Goal: Information Seeking & Learning: Learn about a topic

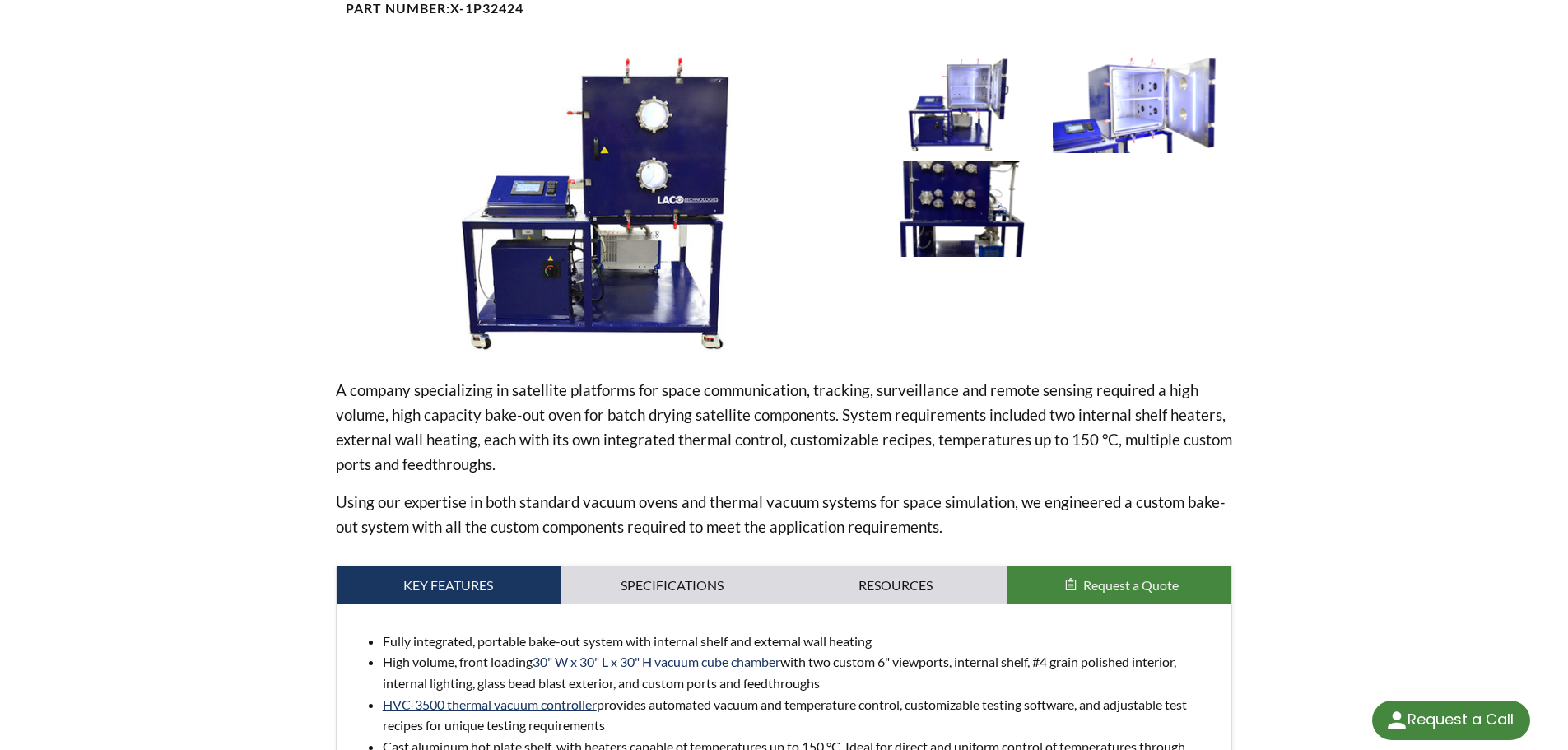
scroll to position [247, 0]
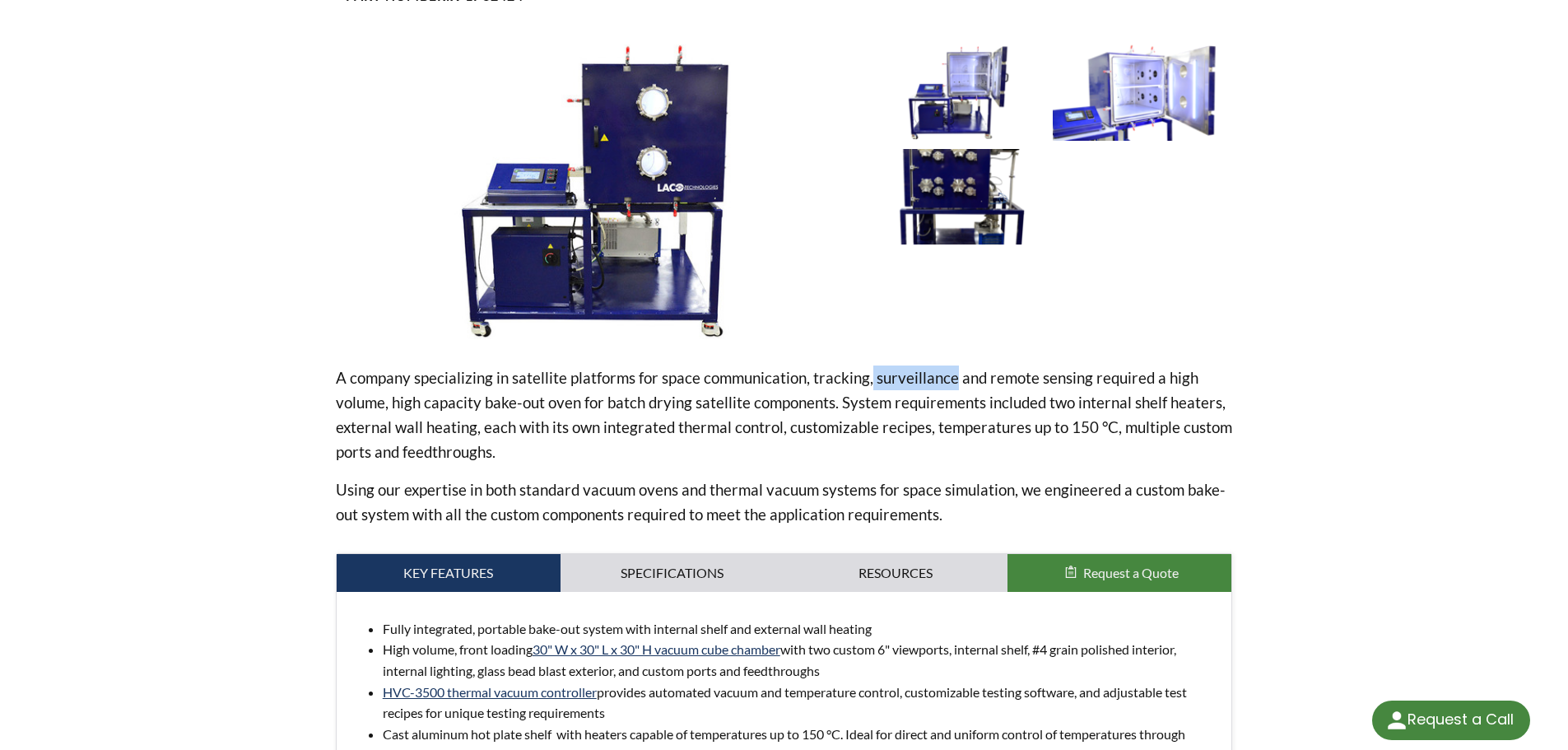
drag, startPoint x: 870, startPoint y: 379, endPoint x: 950, endPoint y: 389, distance: 80.6
click at [950, 389] on p "A company specializing in satellite platforms for space communication, tracking…" at bounding box center [784, 415] width 897 height 99
click at [1163, 319] on div at bounding box center [1053, 191] width 359 height 295
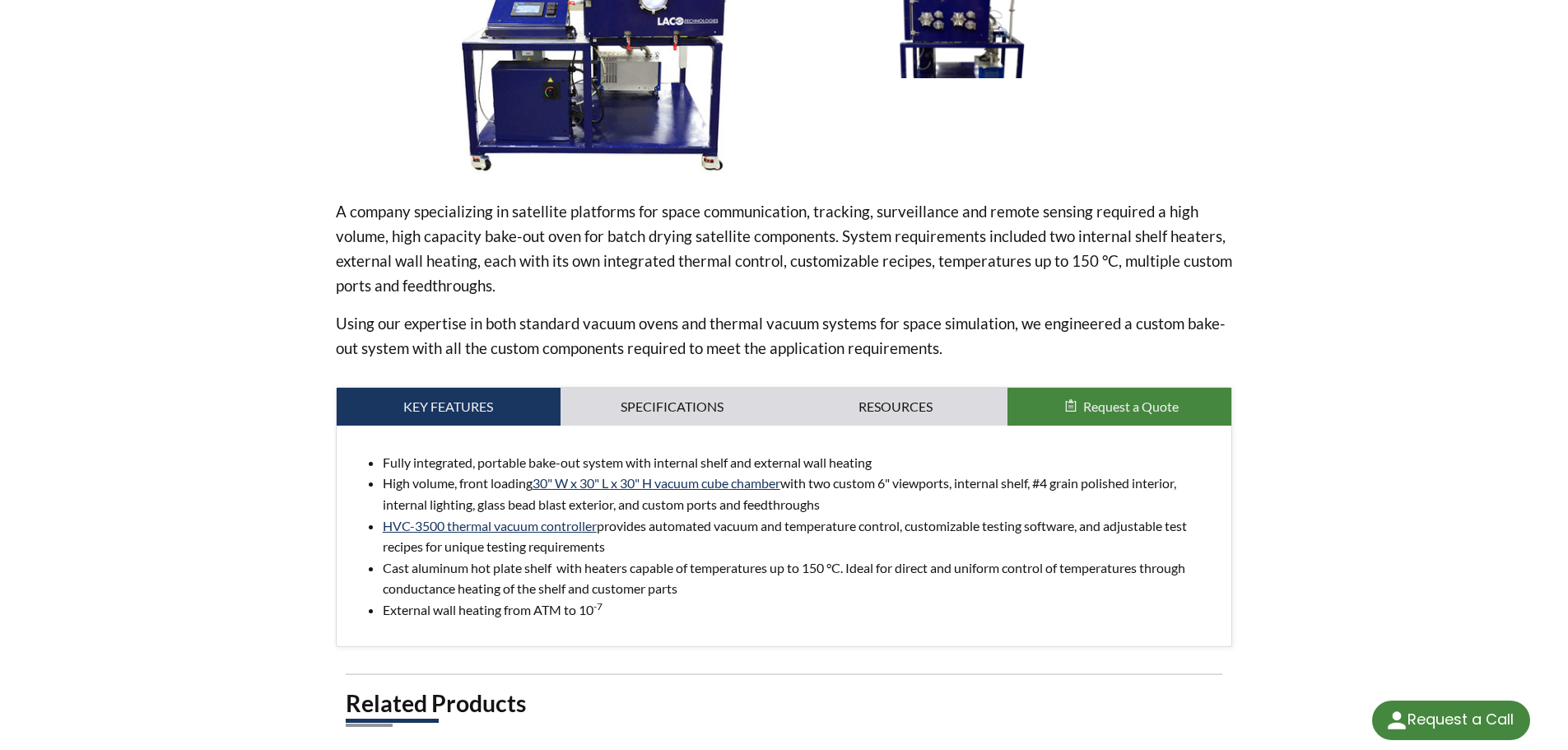
scroll to position [410, 0]
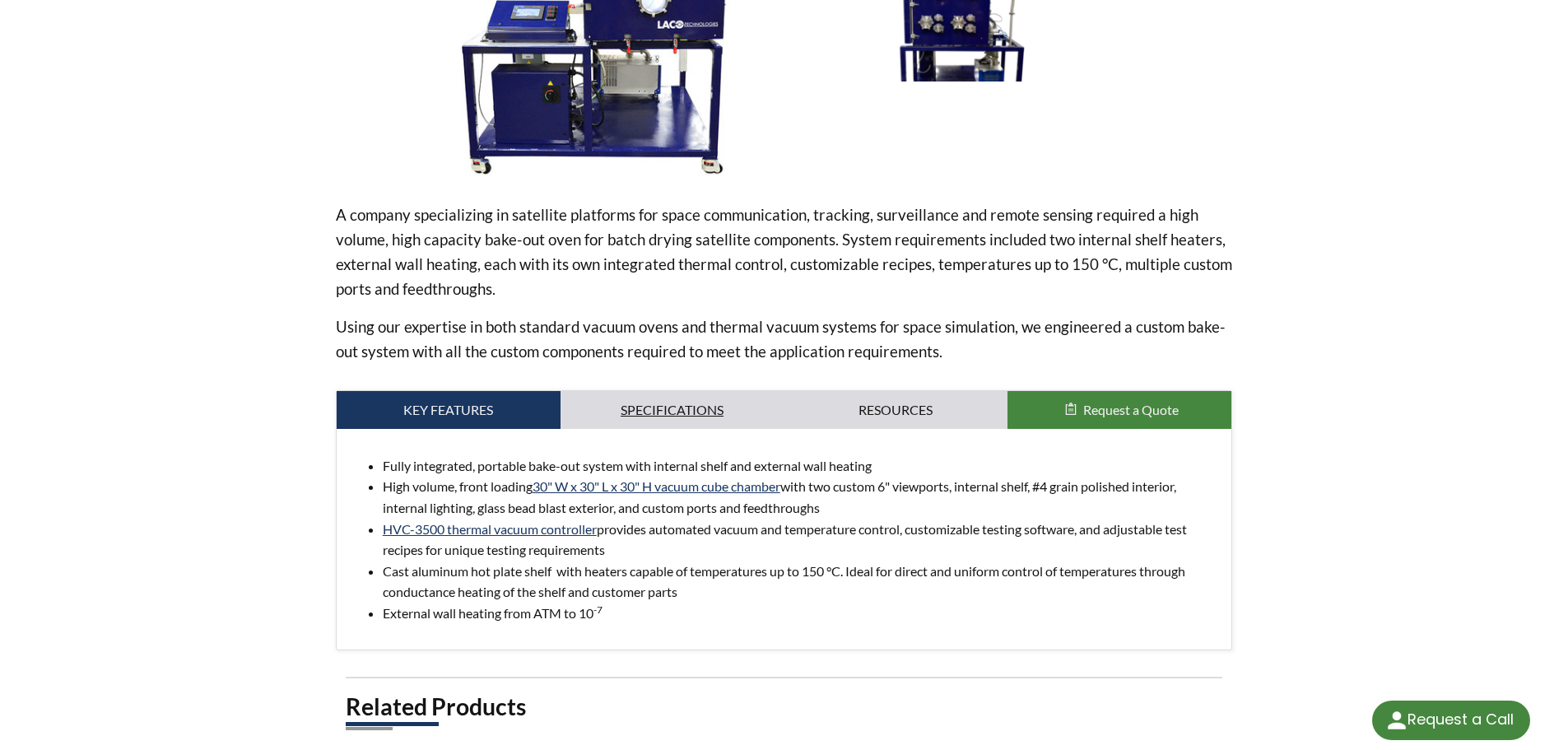
click at [662, 406] on link "Specifications" at bounding box center [673, 410] width 224 height 38
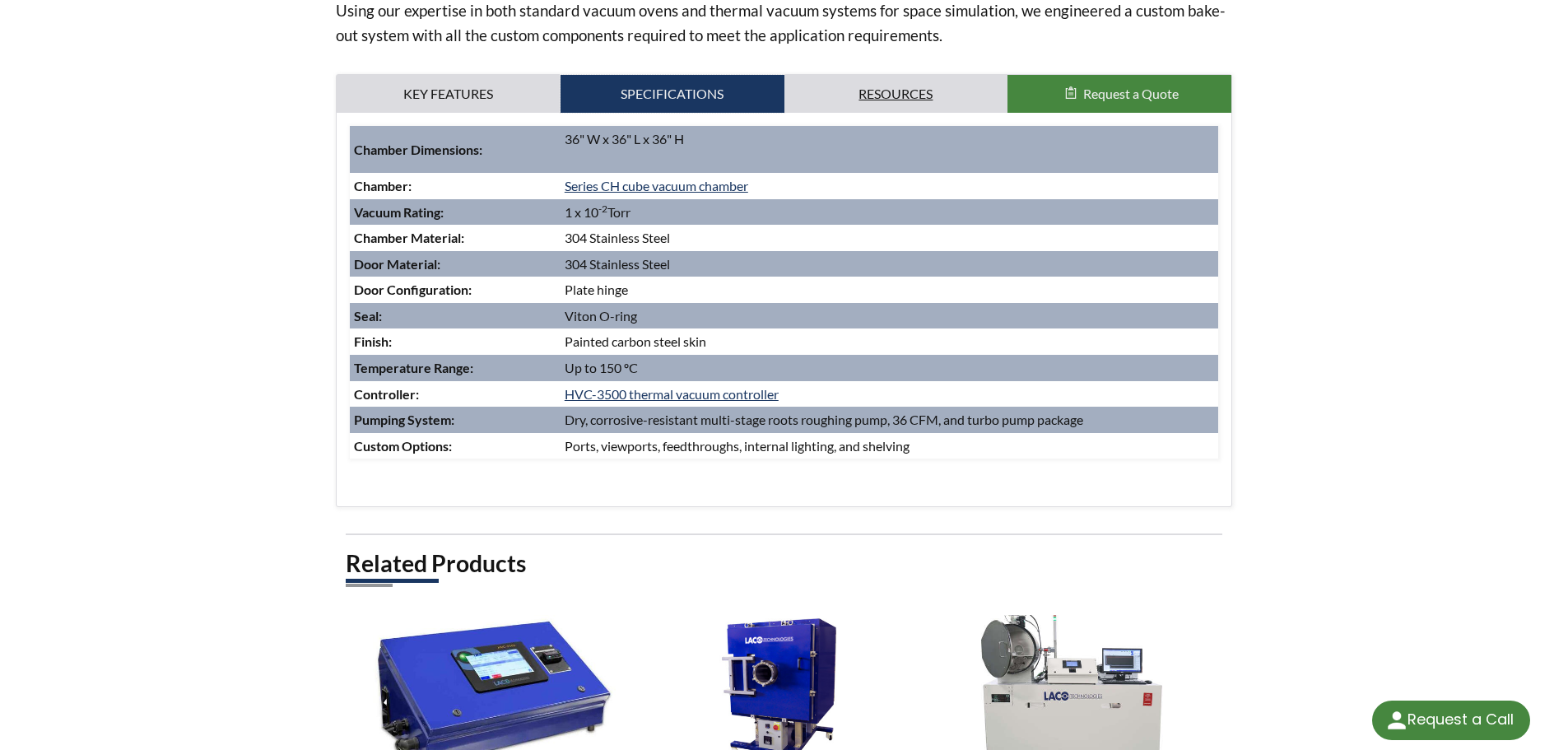
scroll to position [574, 0]
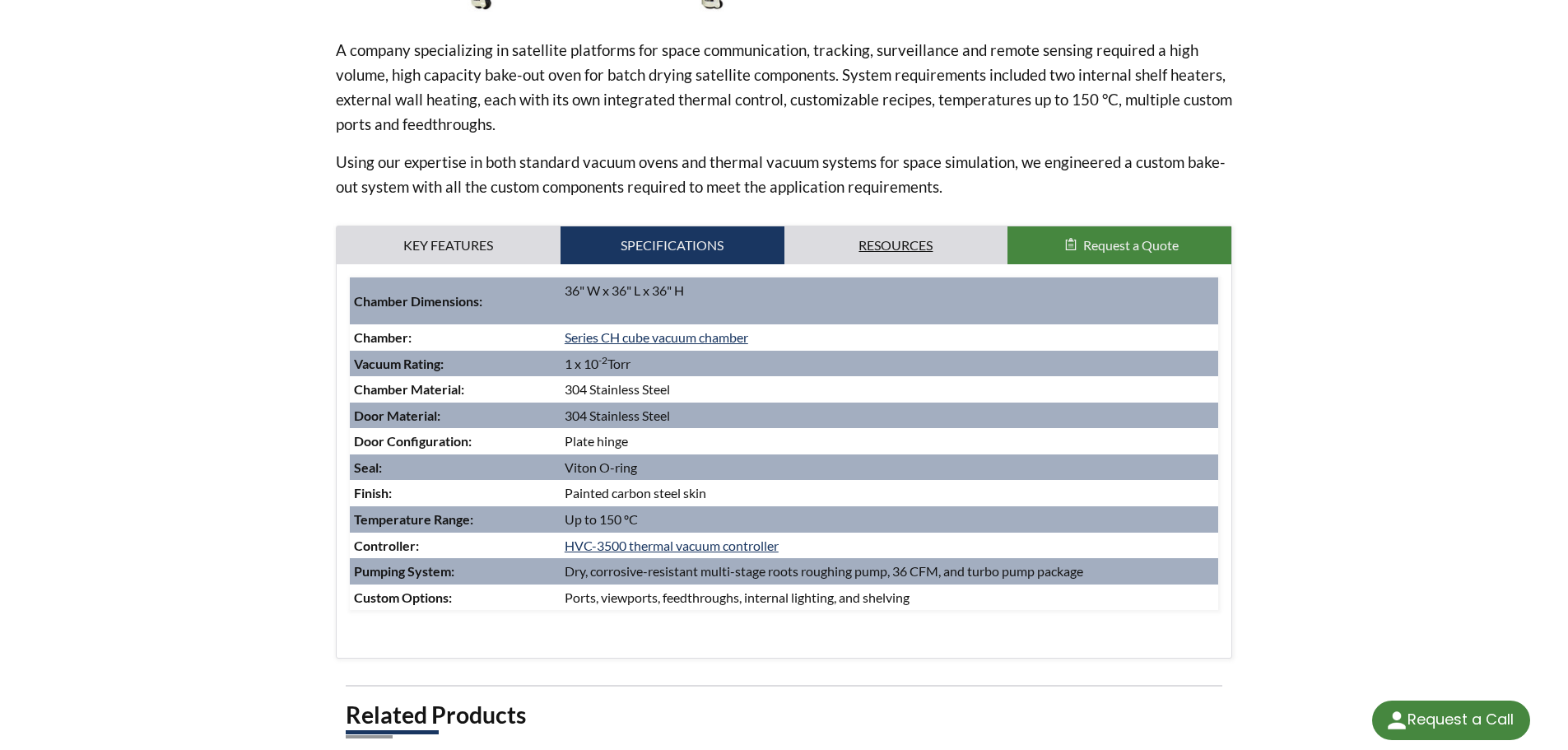
click at [910, 240] on link "Resources" at bounding box center [896, 245] width 224 height 38
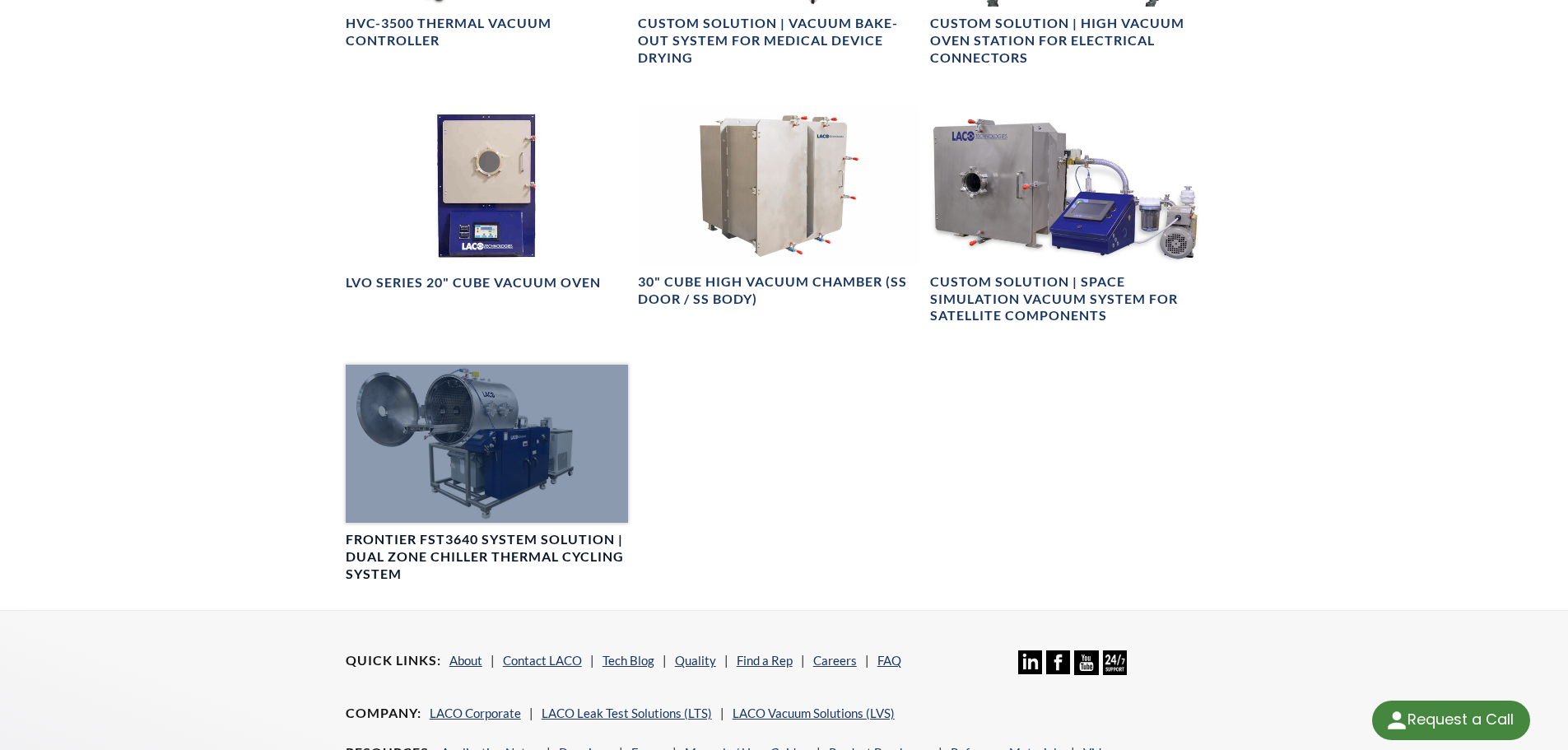
scroll to position [1892, 0]
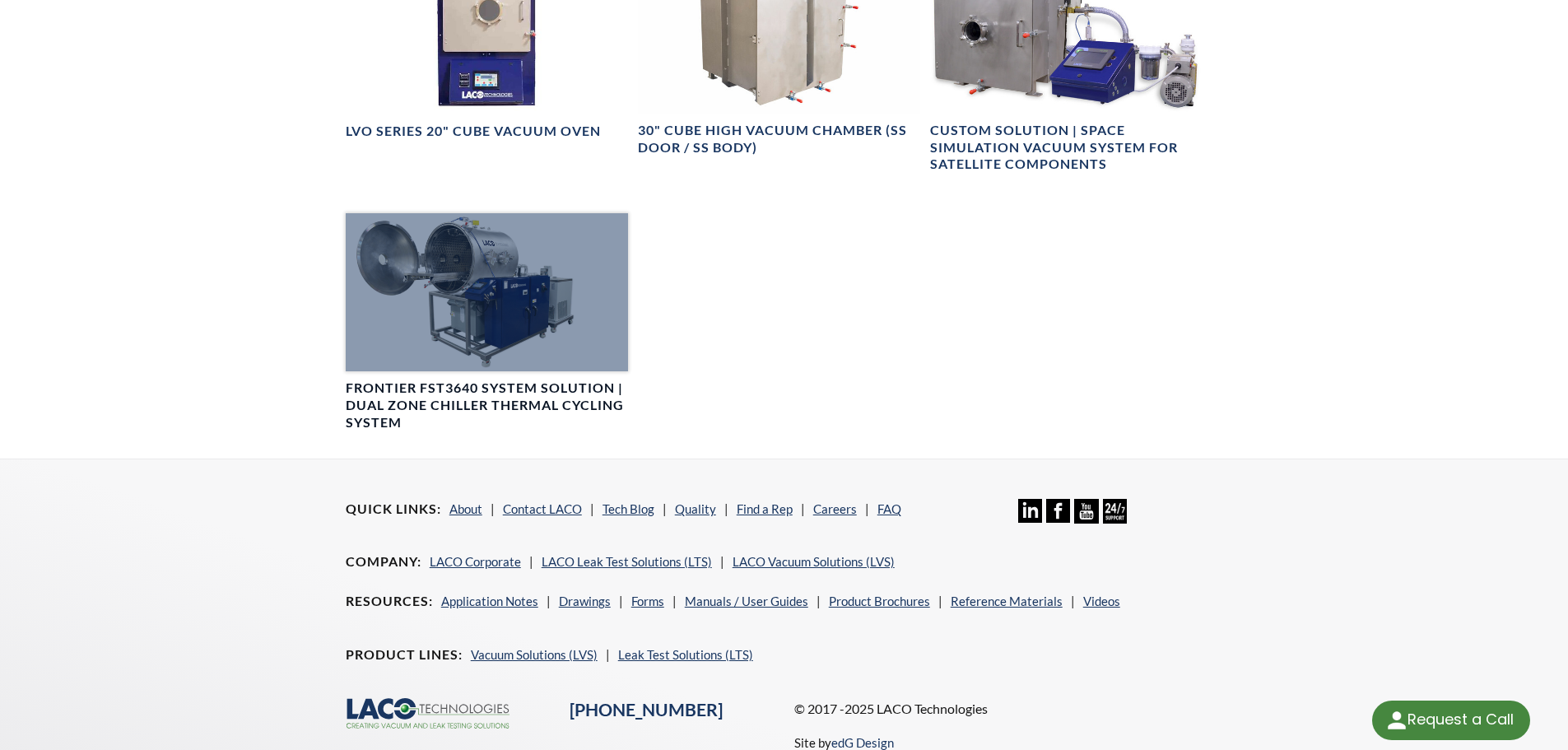
click at [495, 276] on div at bounding box center [487, 292] width 282 height 159
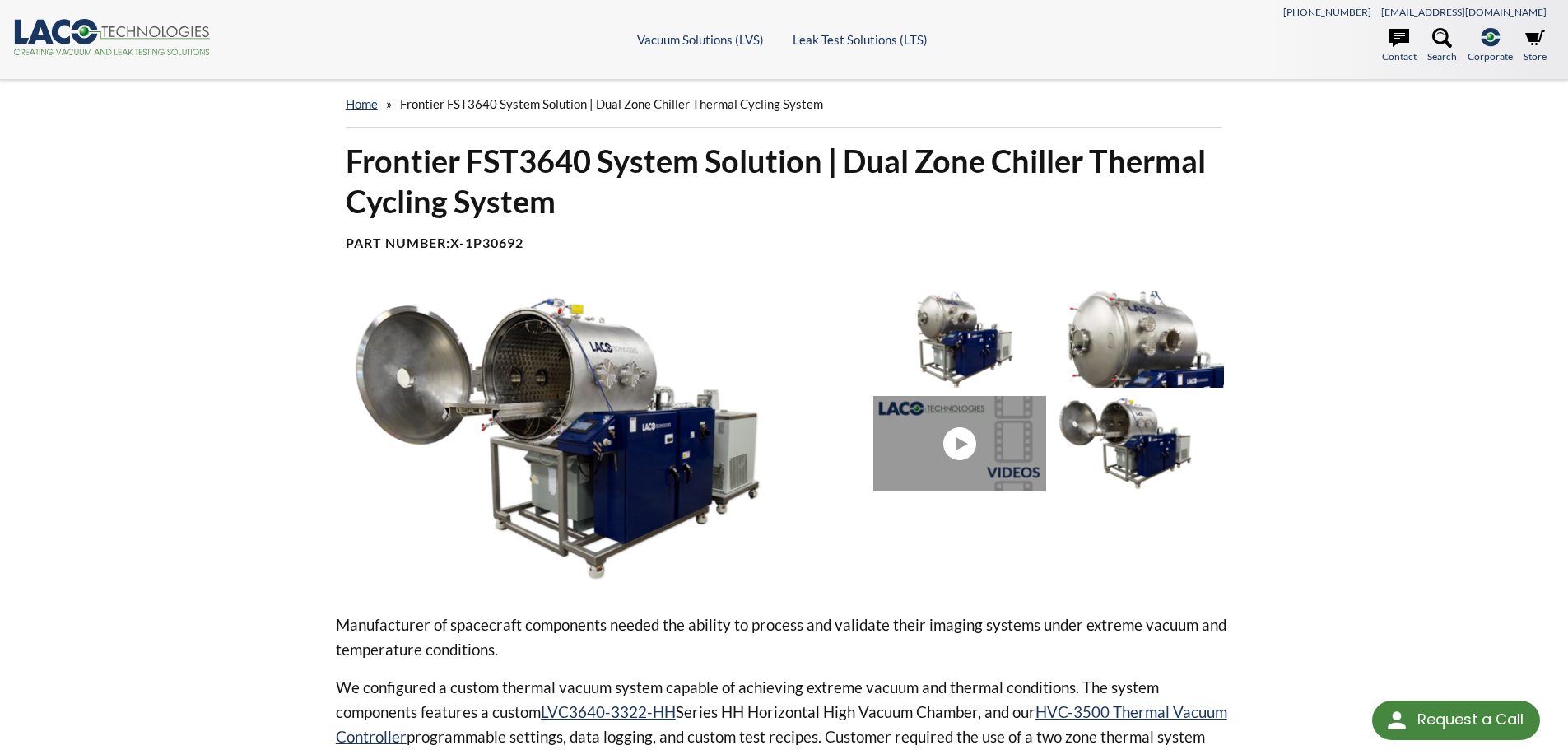
click at [636, 389] on img at bounding box center [599, 439] width 525 height 295
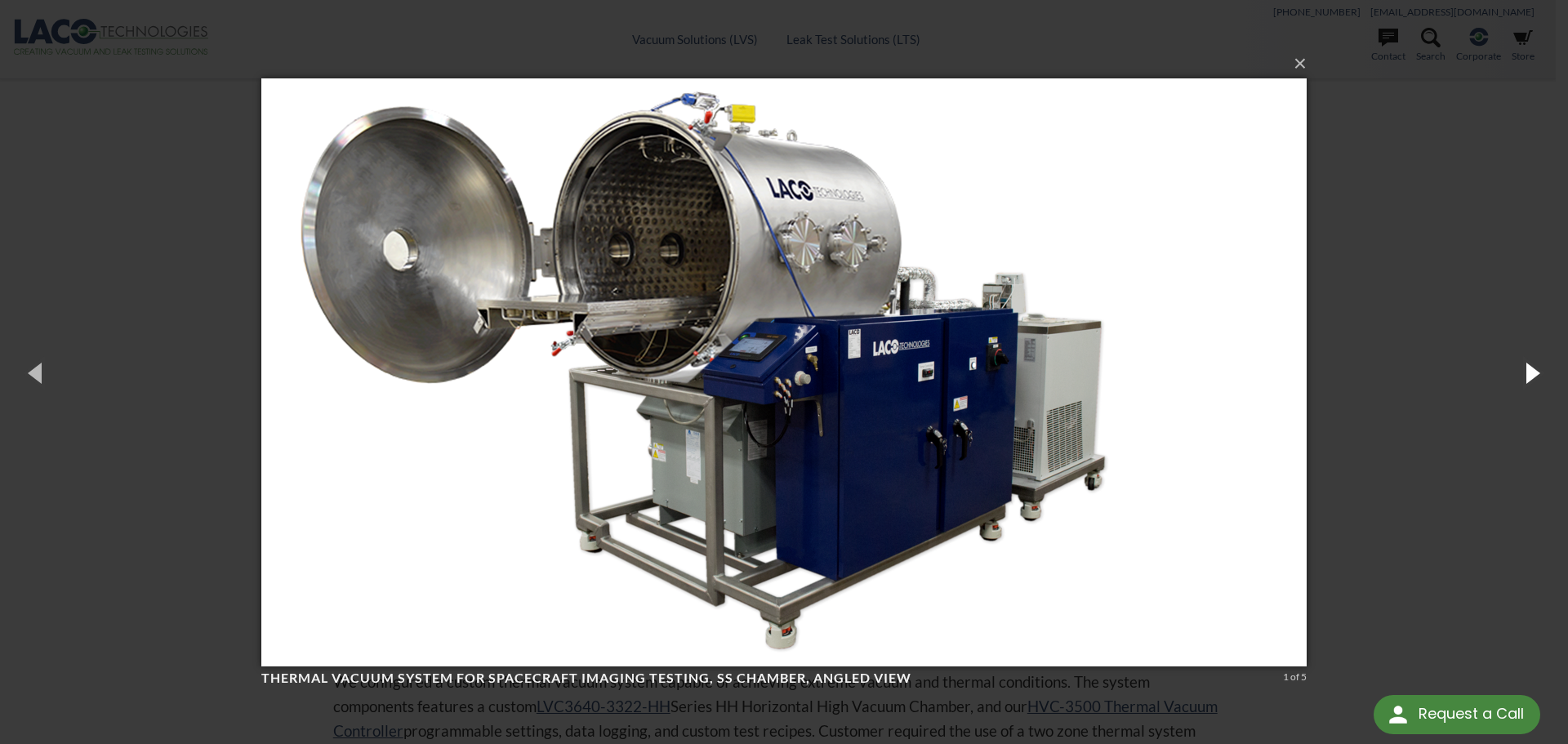
click at [1532, 373] on button "button" at bounding box center [1531, 372] width 74 height 90
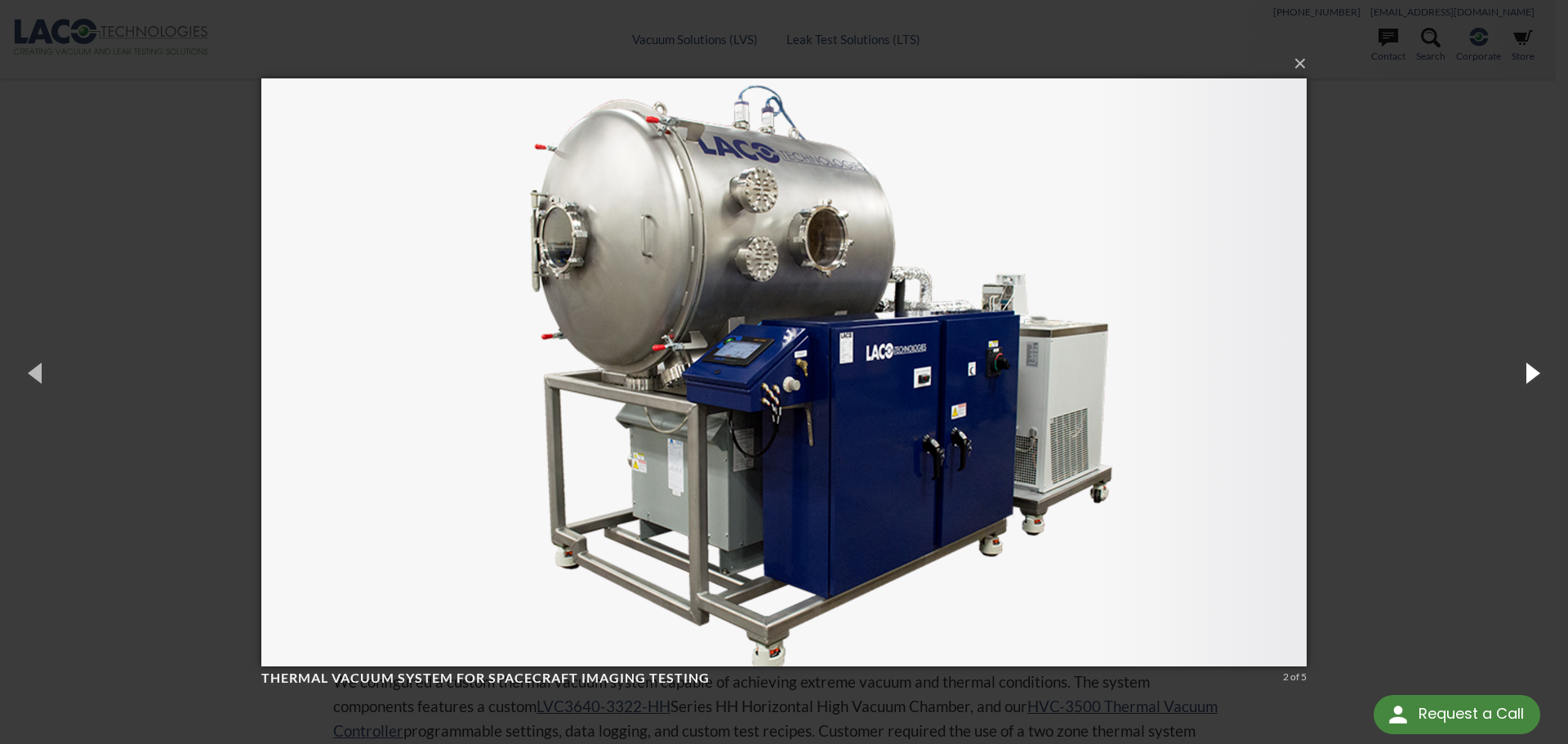
click at [1532, 373] on button "button" at bounding box center [1531, 372] width 74 height 90
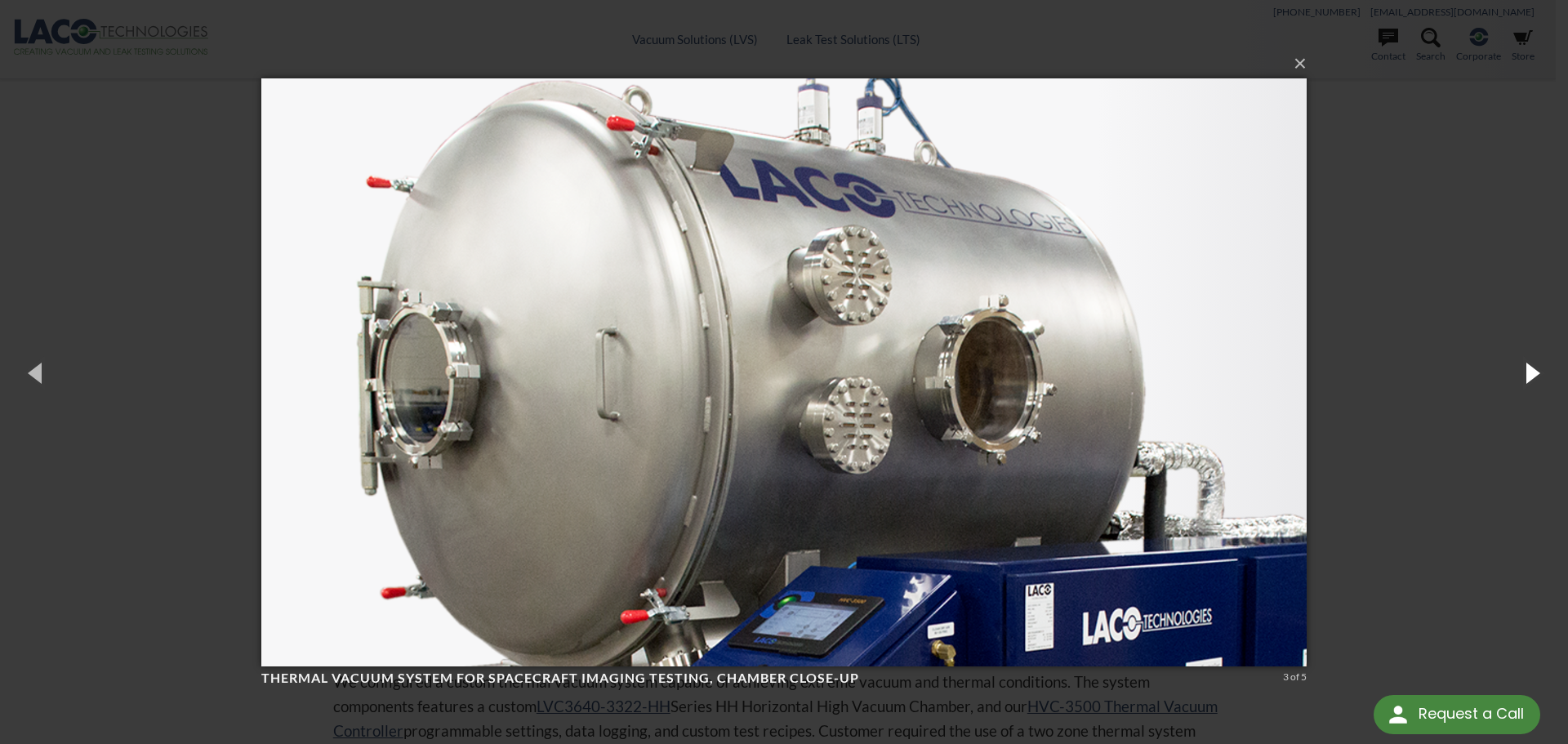
click at [1532, 373] on button "button" at bounding box center [1531, 372] width 74 height 90
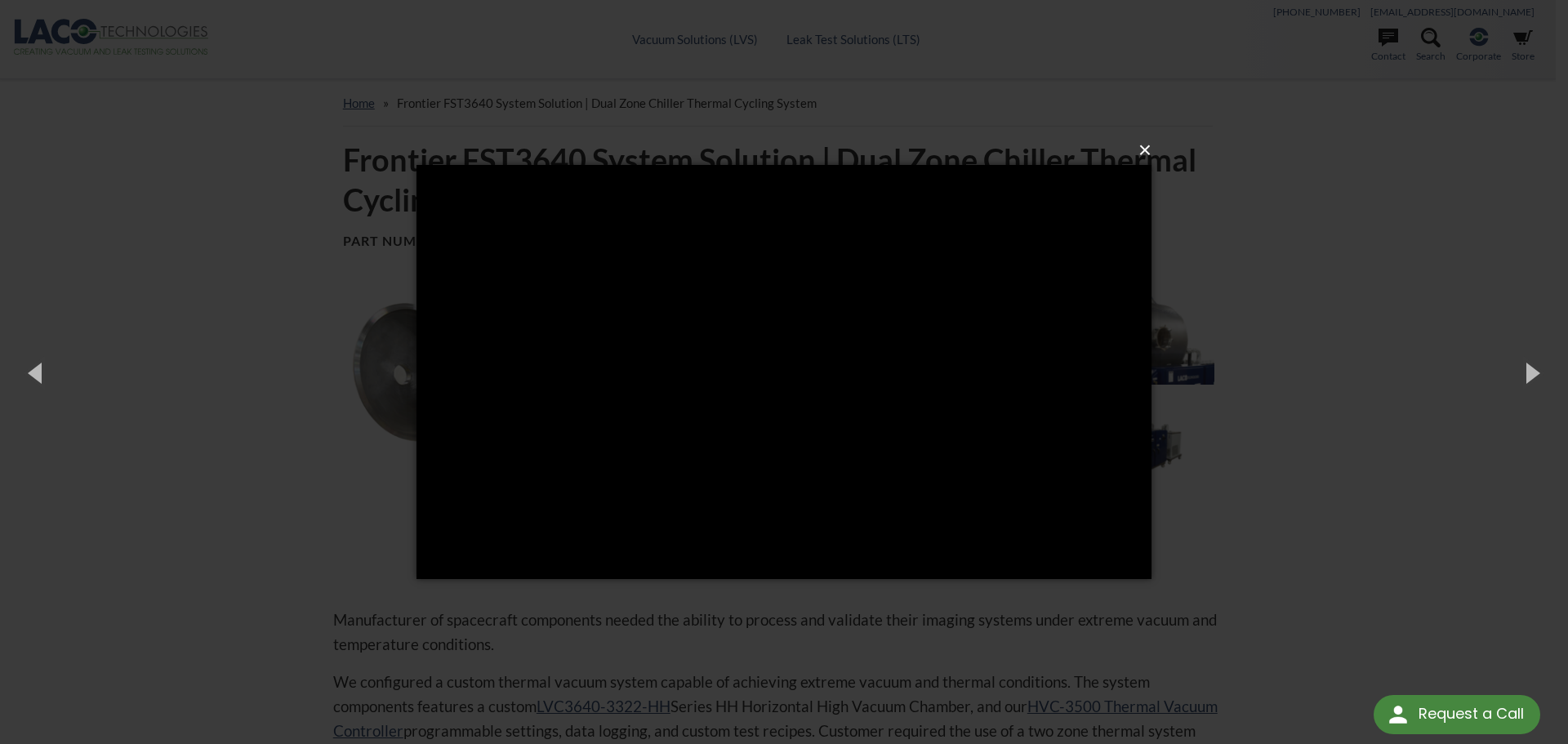
click at [1145, 139] on button "×" at bounding box center [789, 150] width 735 height 36
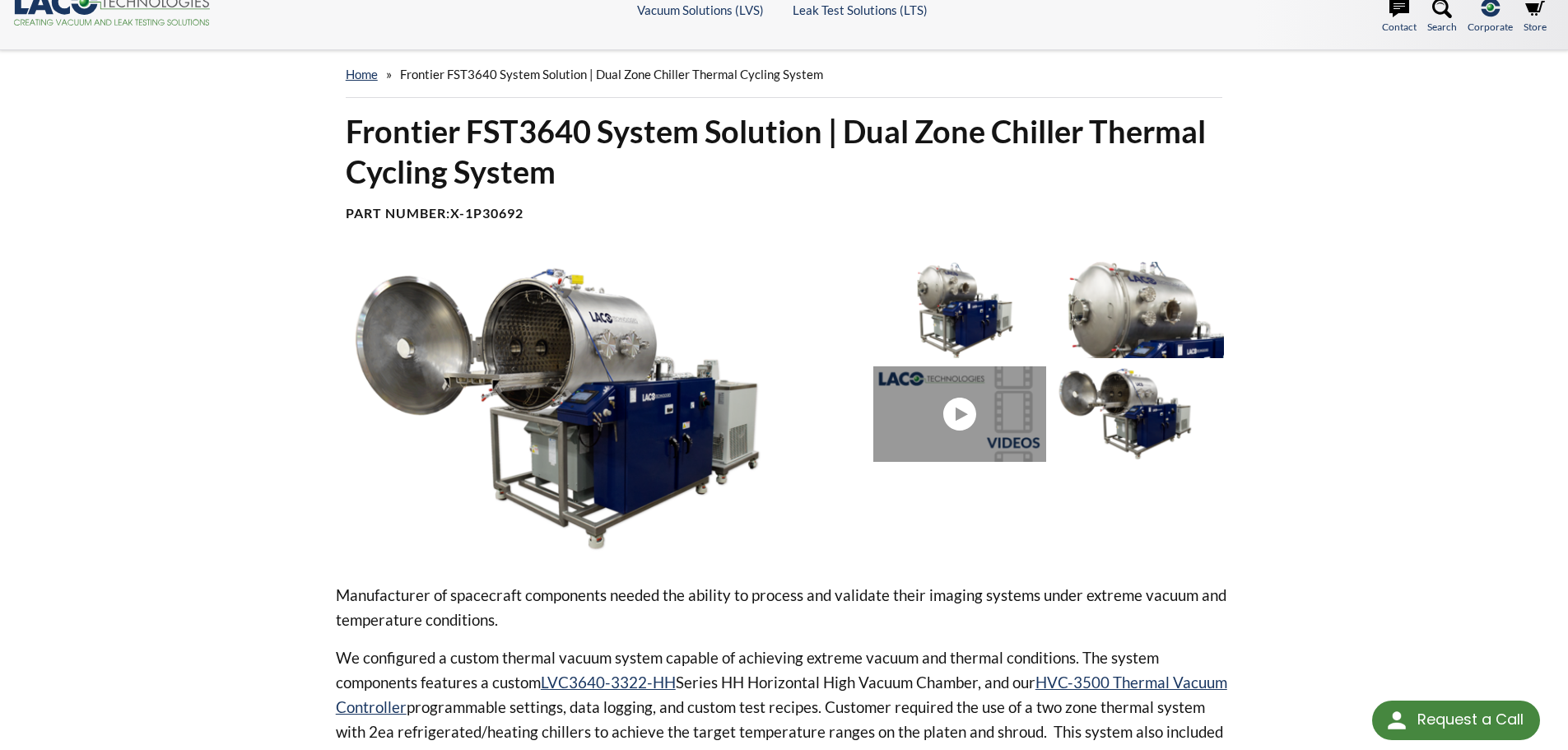
scroll to position [83, 0]
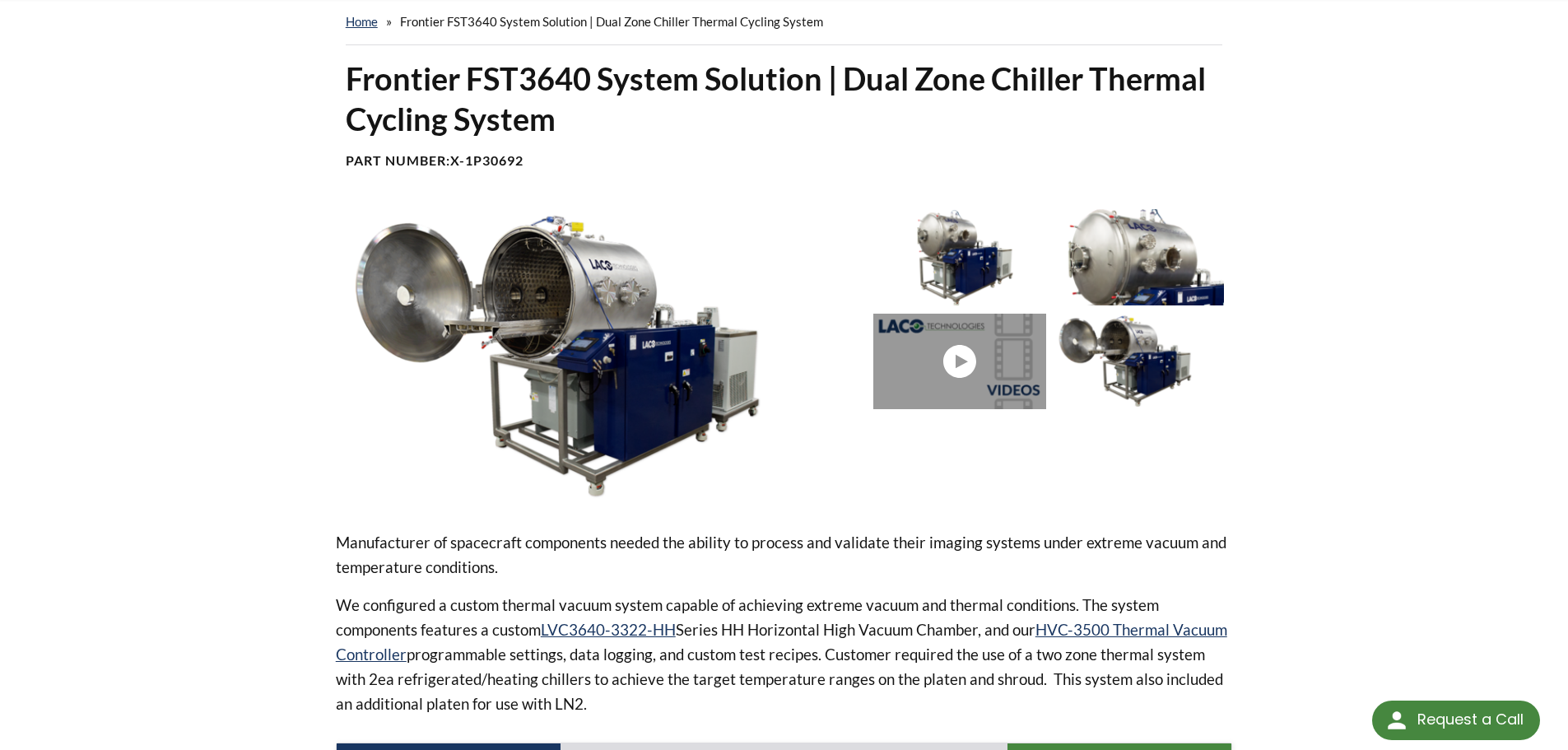
click at [985, 379] on link at bounding box center [963, 361] width 179 height 96
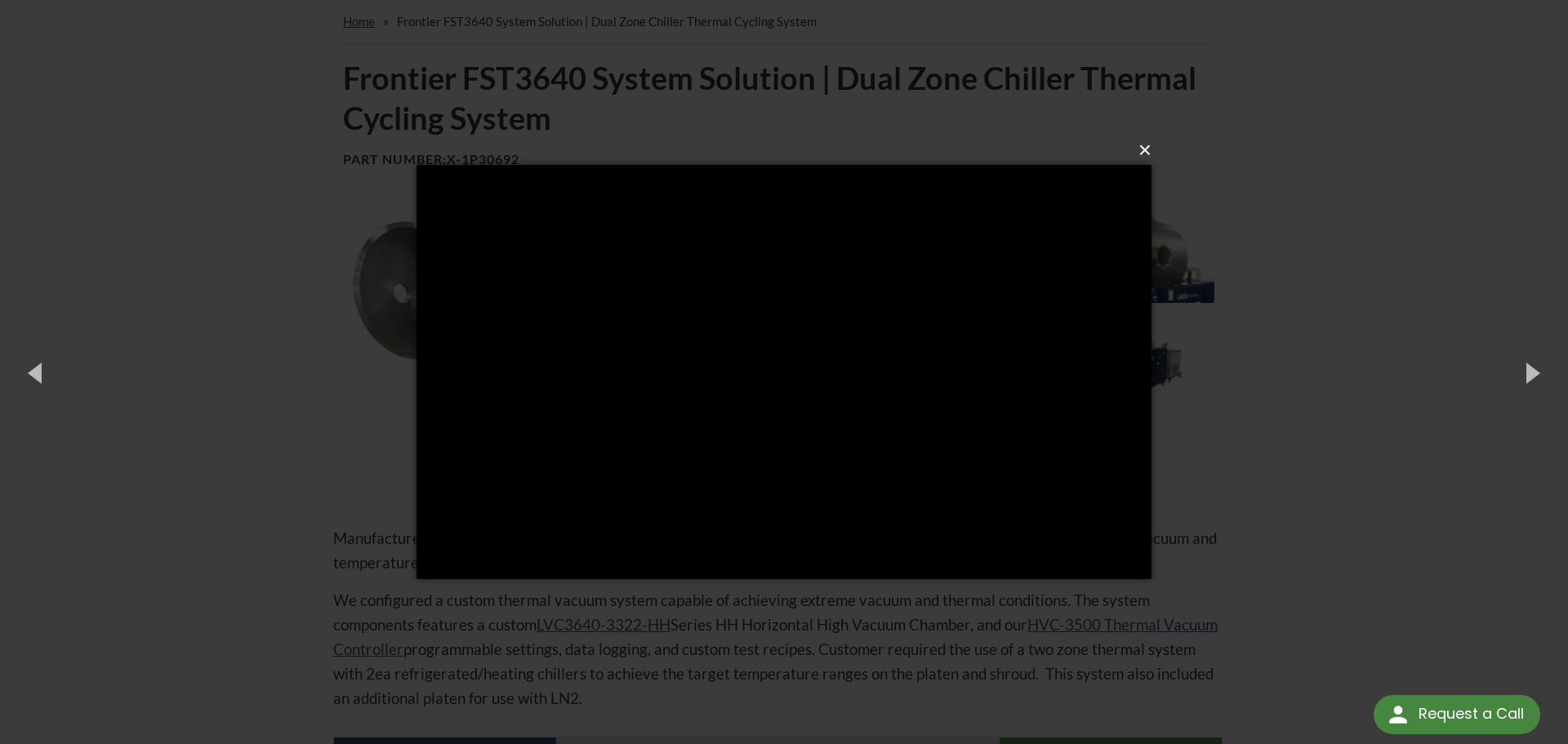
click at [1143, 152] on button "×" at bounding box center [789, 150] width 735 height 36
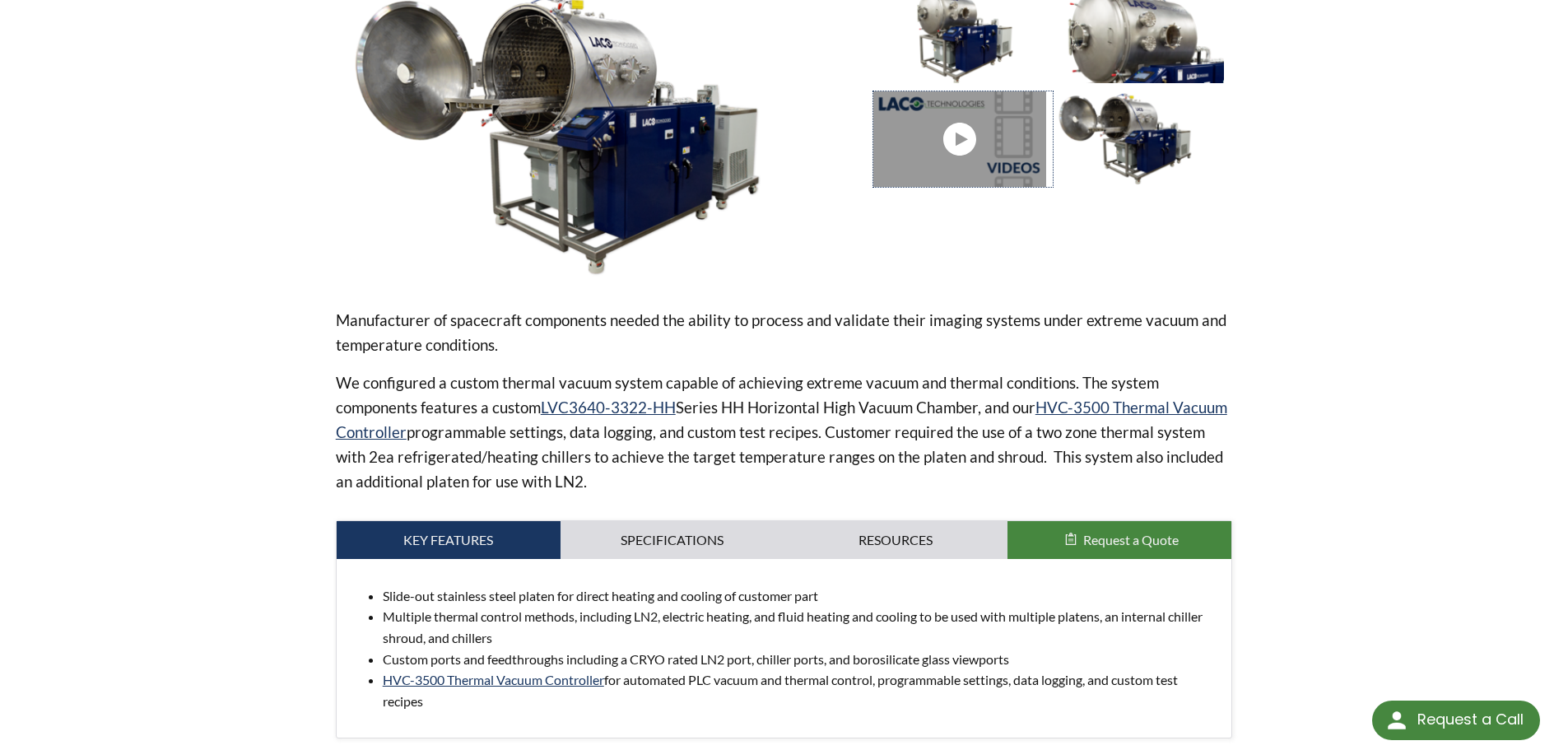
scroll to position [271, 0]
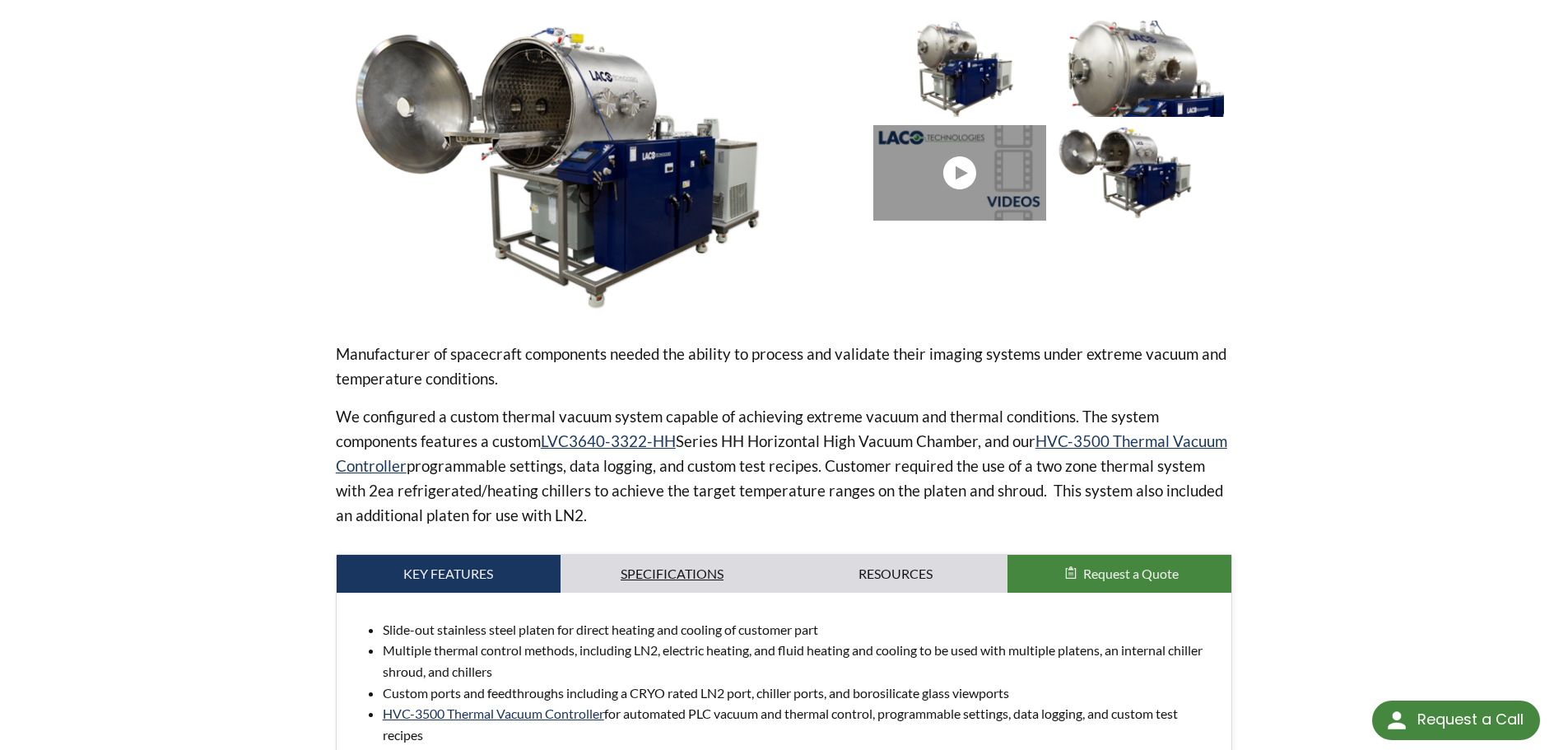
click at [675, 563] on link "Specifications" at bounding box center [673, 574] width 224 height 38
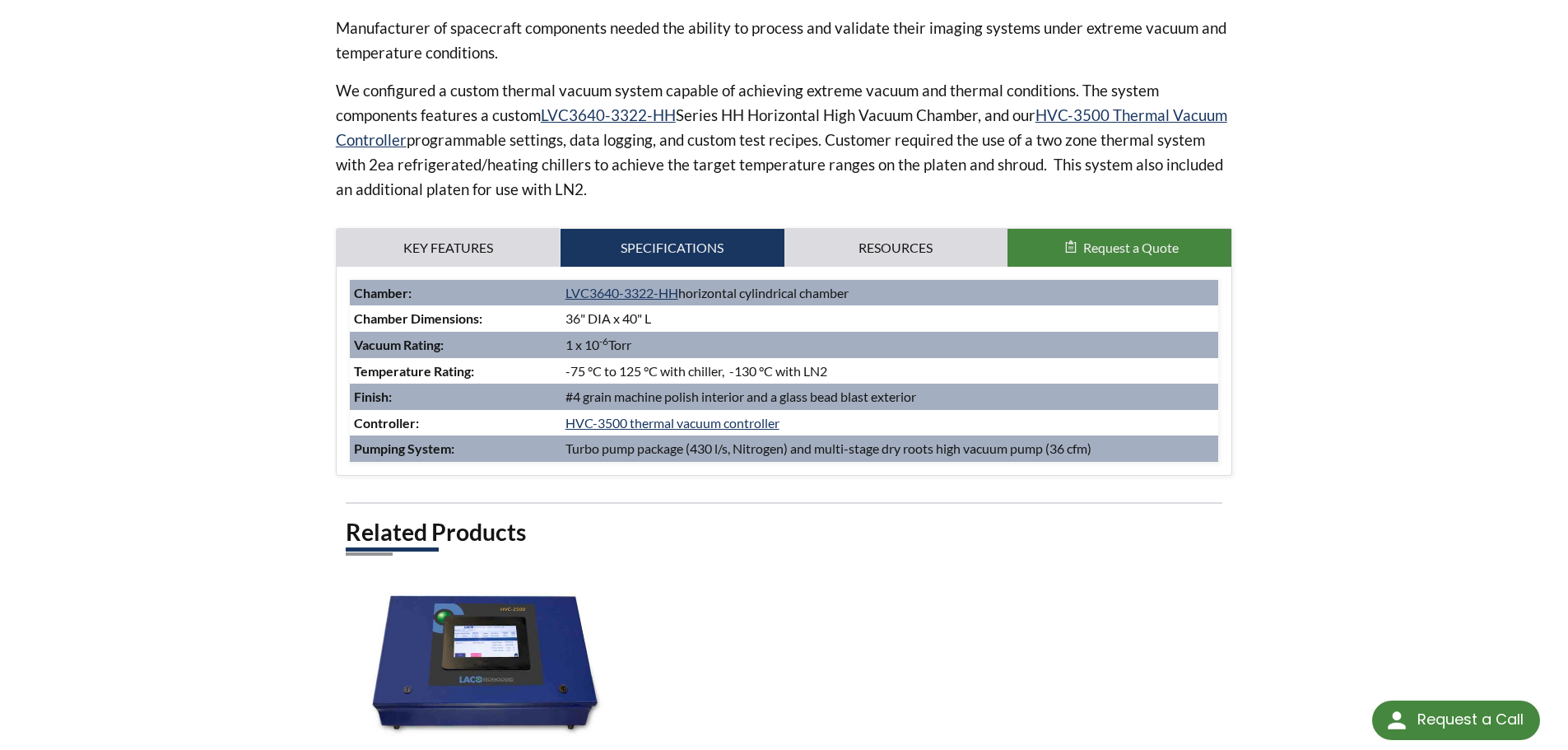
scroll to position [601, 0]
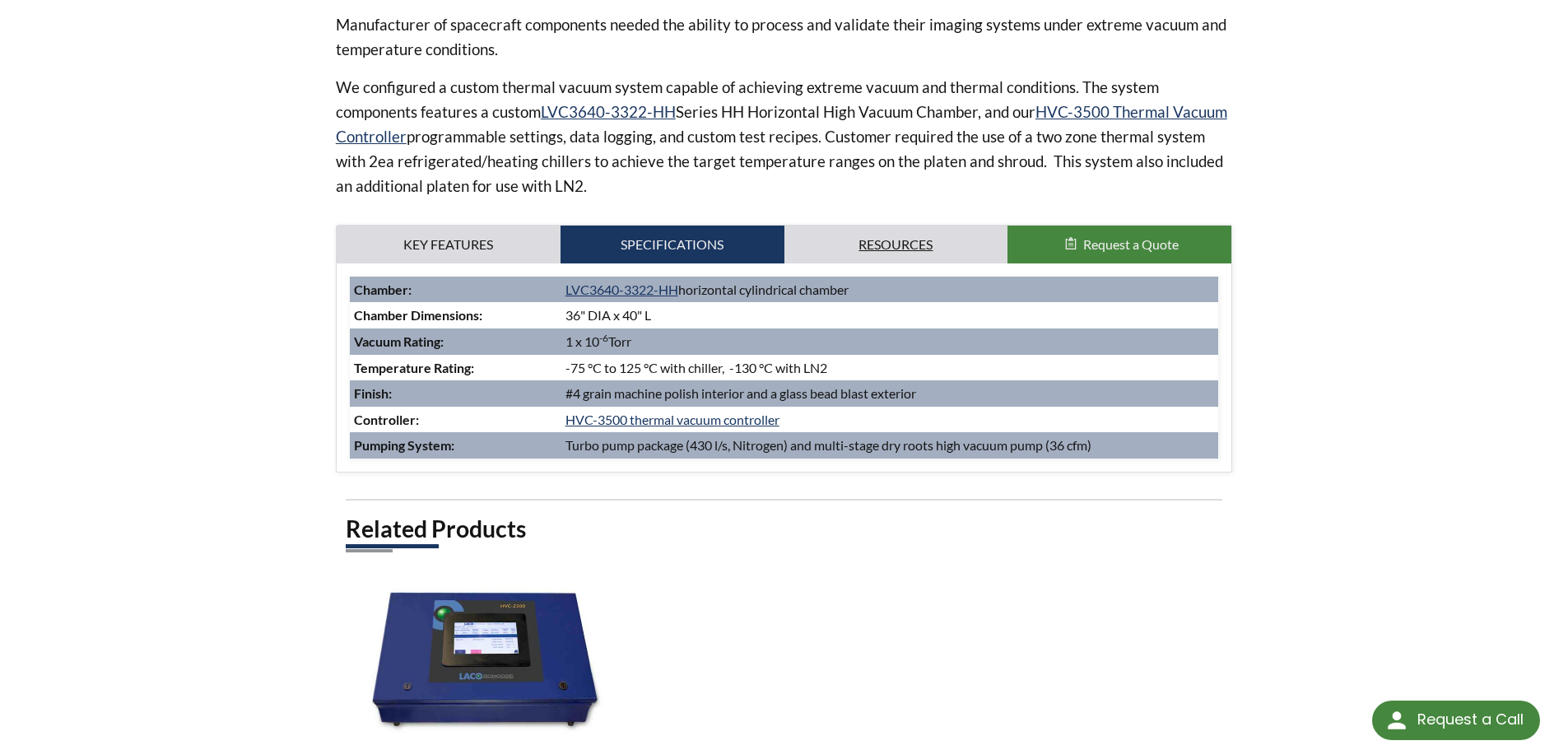
click at [921, 226] on link "Resources" at bounding box center [896, 244] width 224 height 38
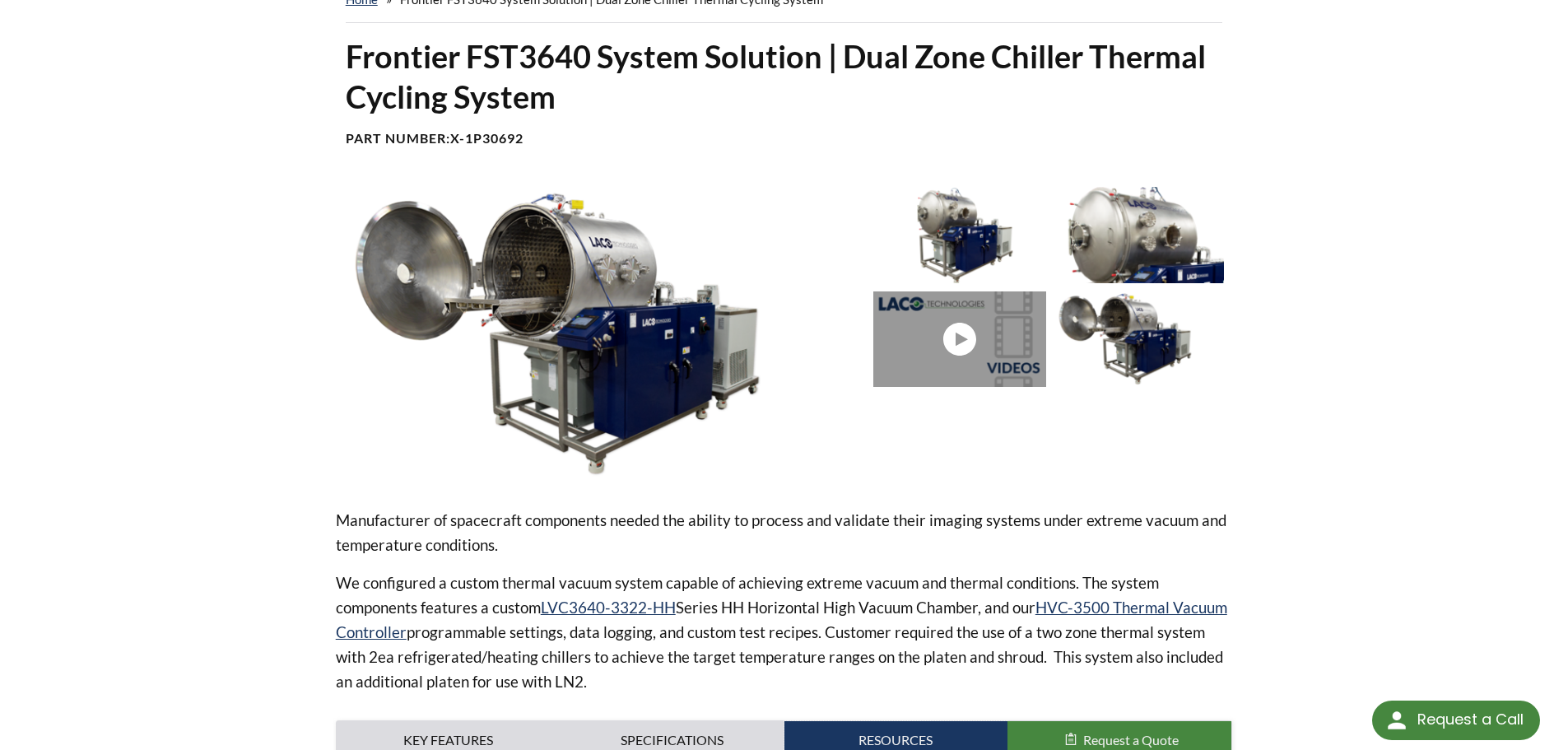
scroll to position [0, 0]
